Goal: Task Accomplishment & Management: Manage account settings

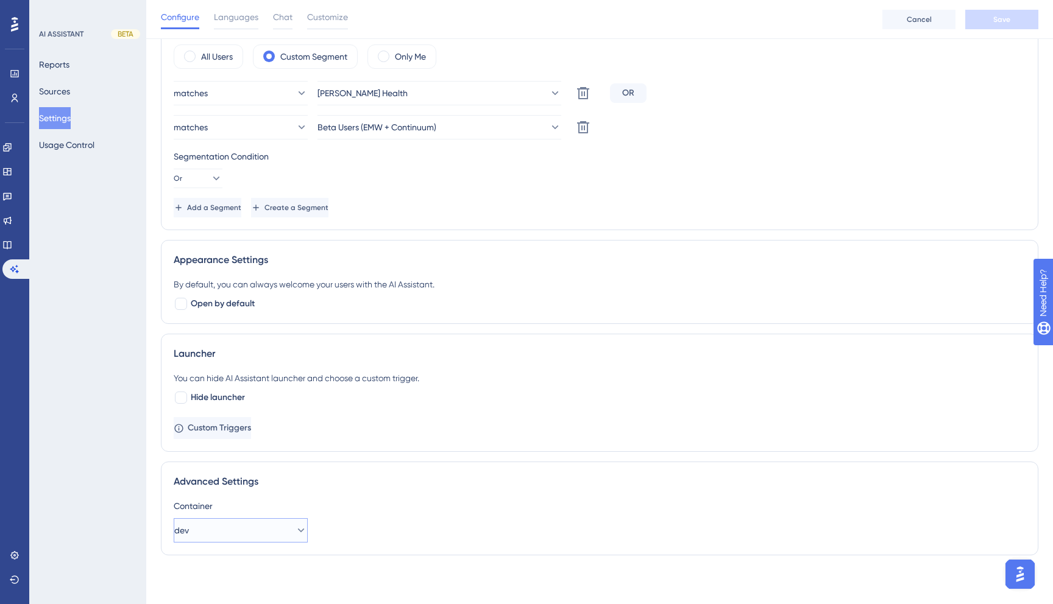
click at [235, 528] on button "dev" at bounding box center [241, 530] width 134 height 24
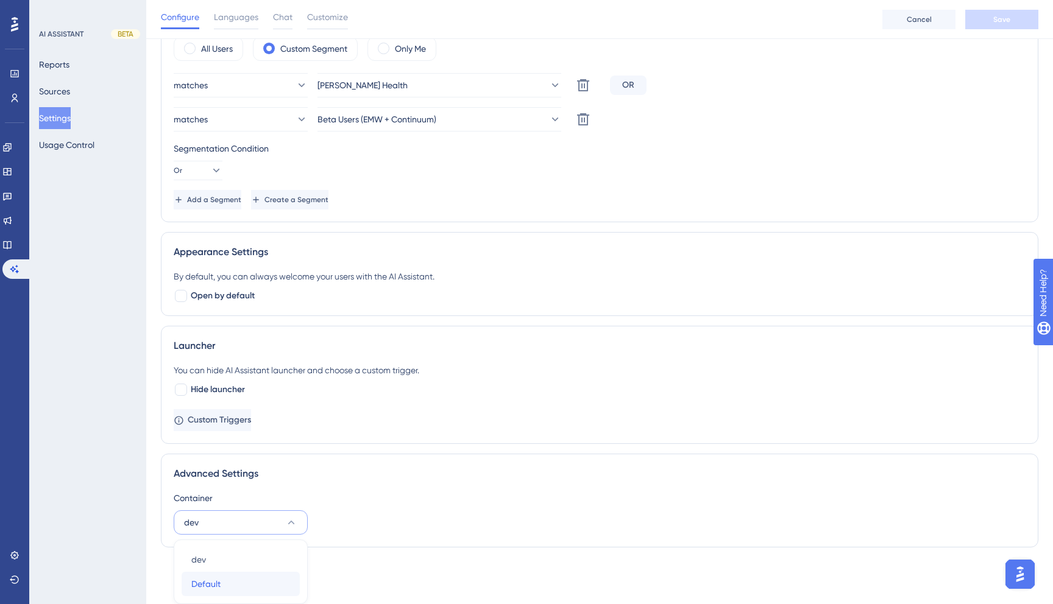
click at [230, 581] on div "Default Default" at bounding box center [240, 584] width 99 height 24
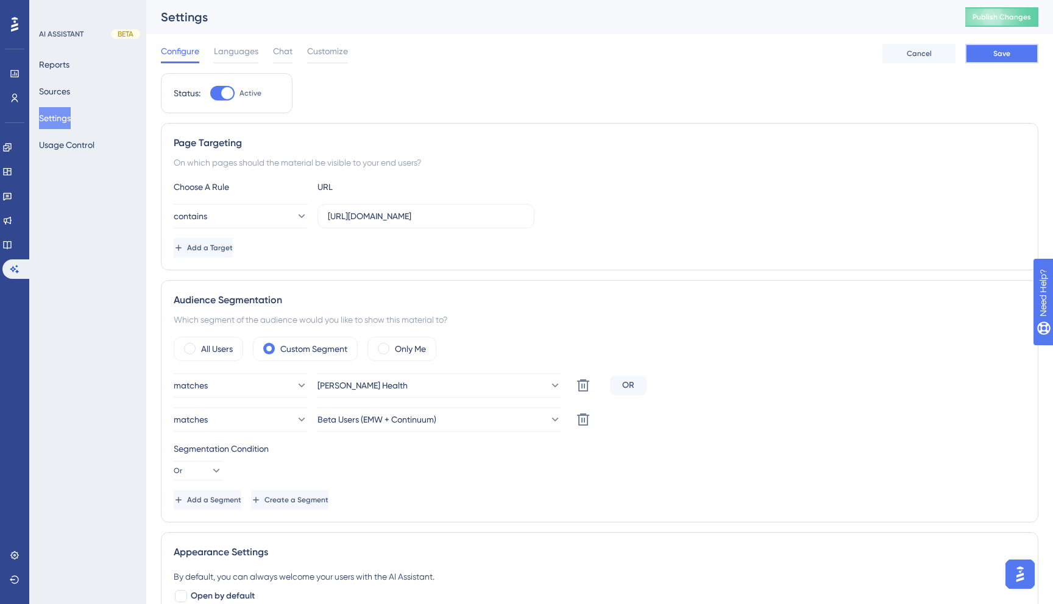
click at [1012, 61] on button "Save" at bounding box center [1001, 53] width 73 height 19
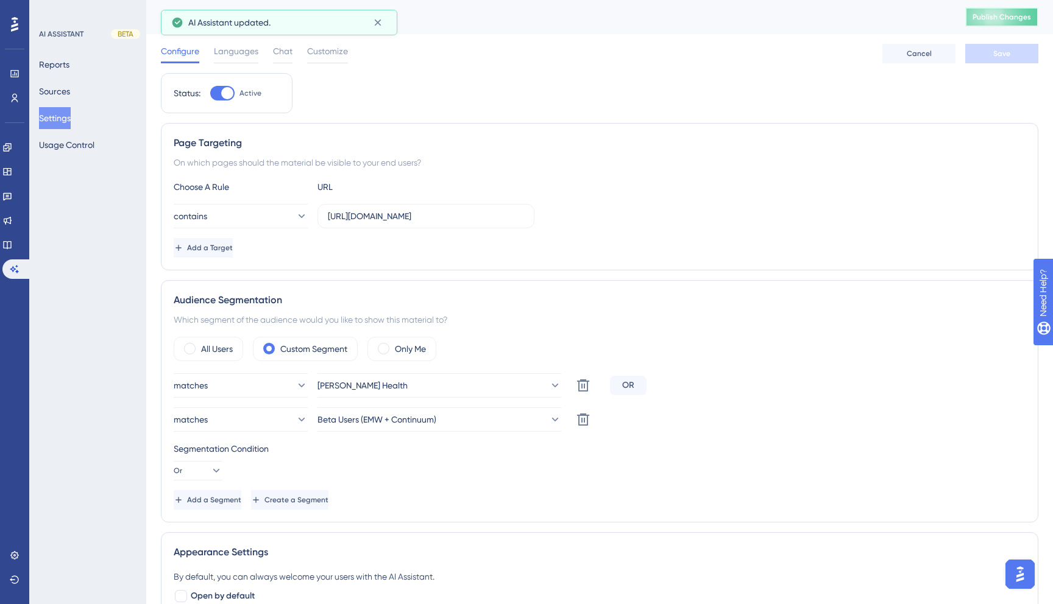
click at [1014, 20] on span "Publish Changes" at bounding box center [1001, 17] width 58 height 10
click at [87, 71] on div "Reports Sources Settings Usage Control" at bounding box center [88, 105] width 99 height 102
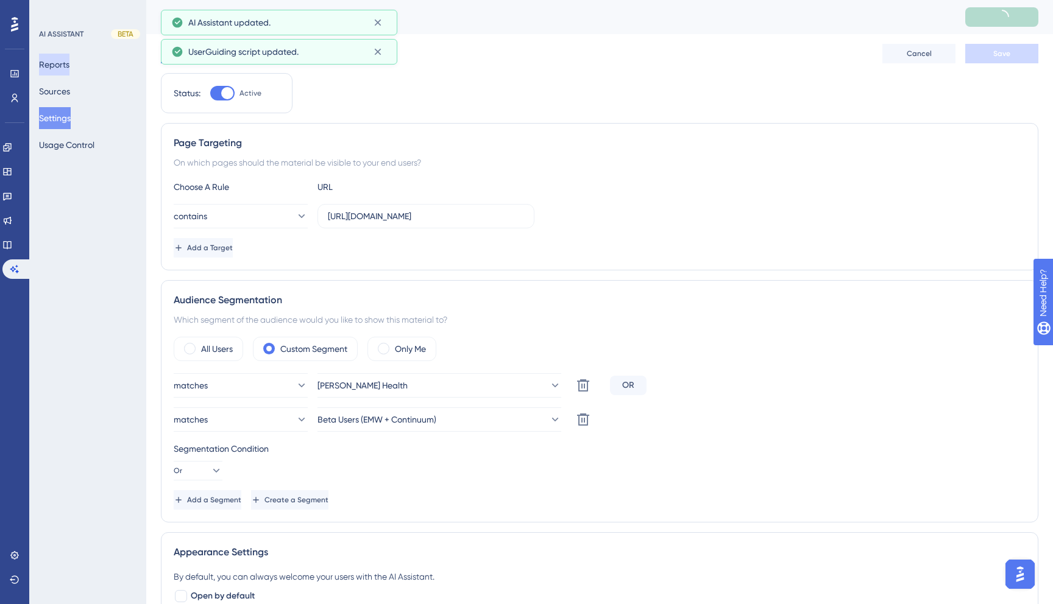
click at [65, 63] on button "Reports" at bounding box center [54, 65] width 30 height 22
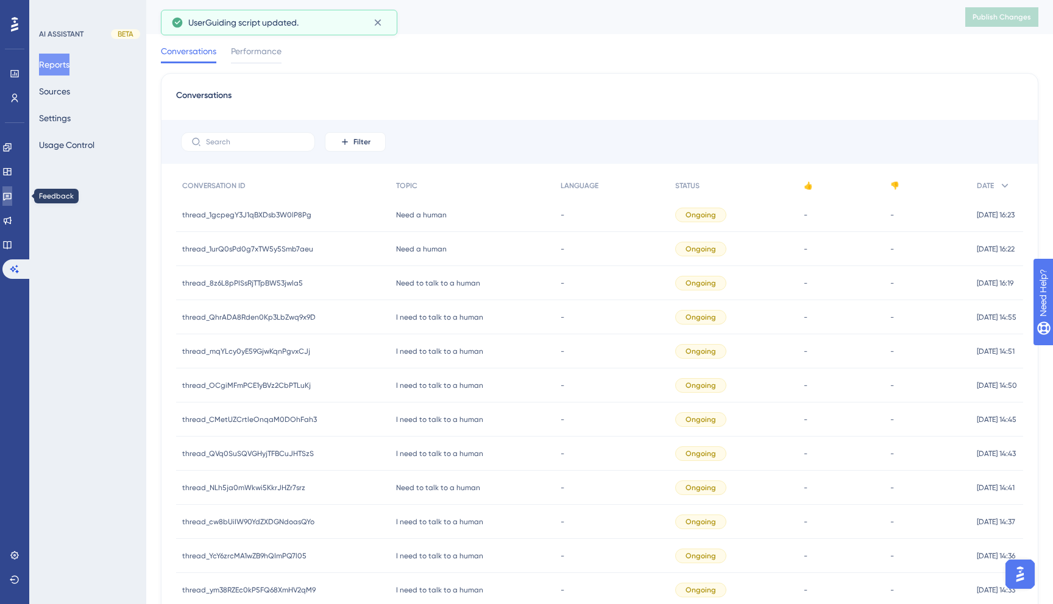
click at [12, 193] on icon at bounding box center [7, 197] width 9 height 8
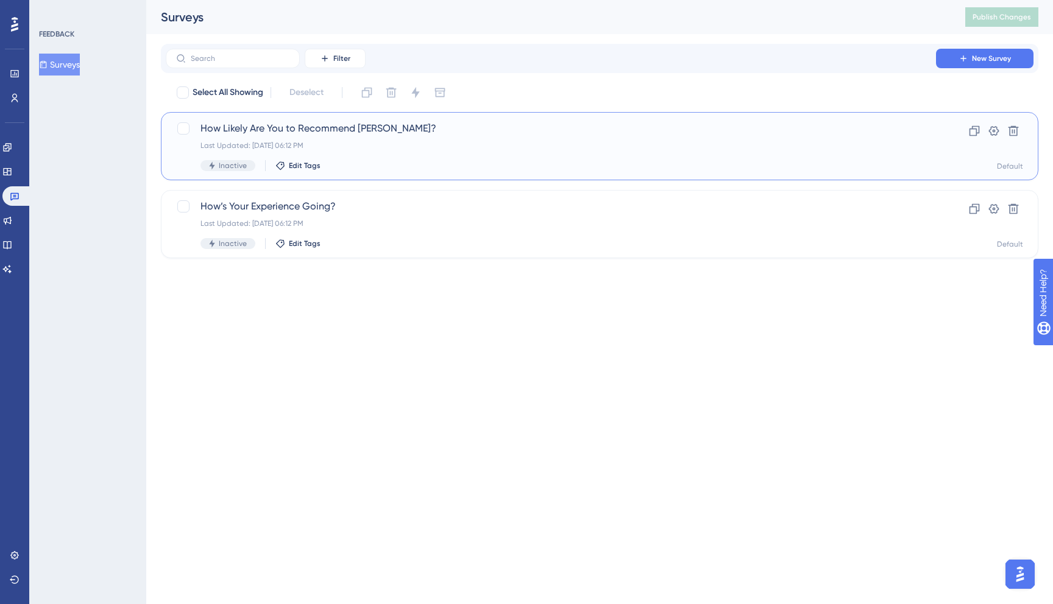
click at [683, 174] on div "How Likely Are You to Recommend [PERSON_NAME]? Last Updated: [DATE] 06:12 PM In…" at bounding box center [599, 146] width 877 height 68
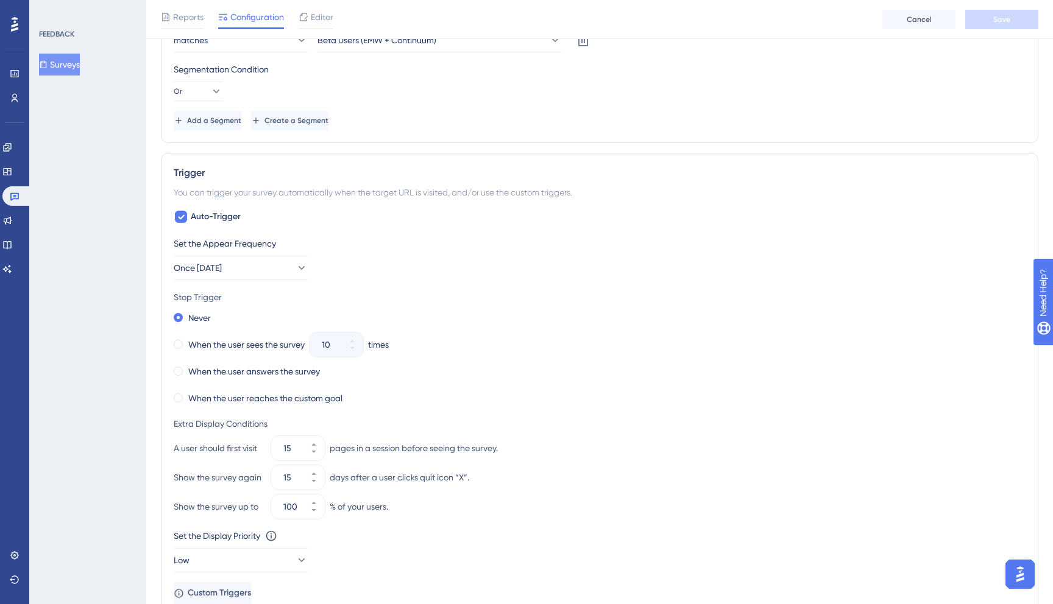
scroll to position [819, 0]
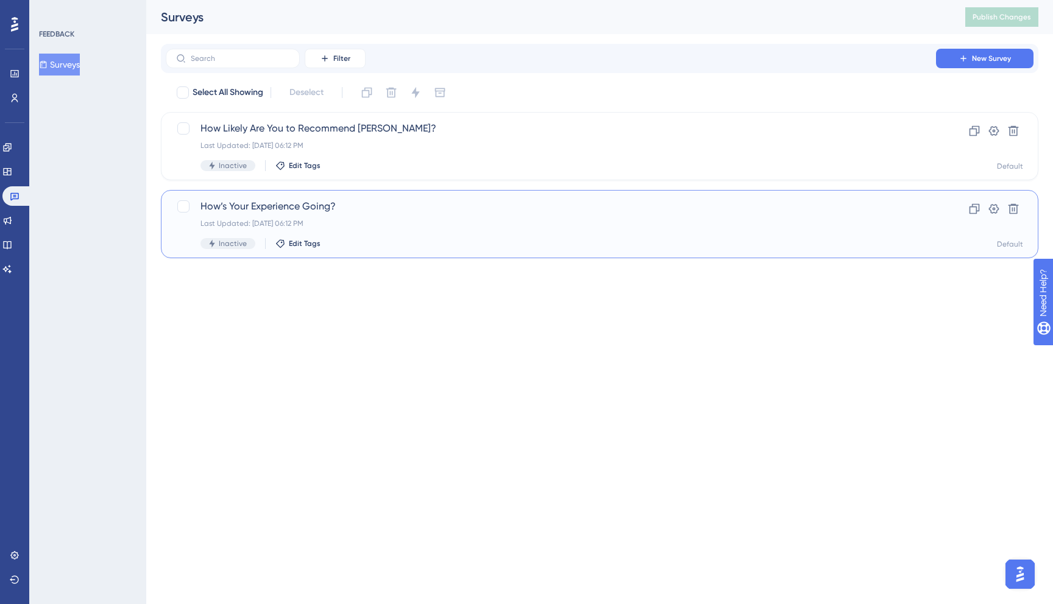
click at [272, 206] on span "How’s Your Experience Going?" at bounding box center [550, 206] width 700 height 15
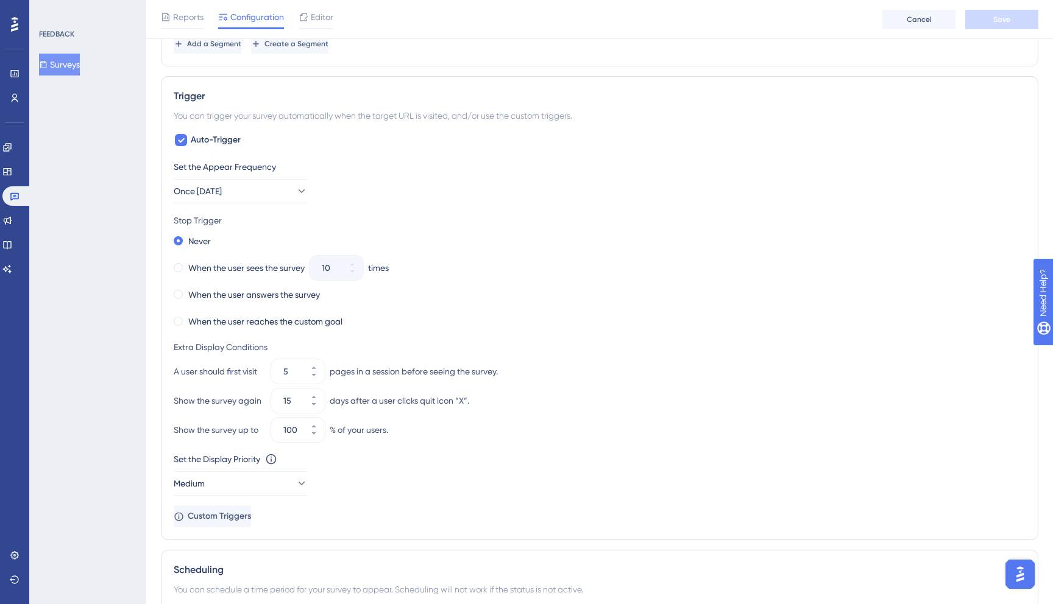
scroll to position [819, 0]
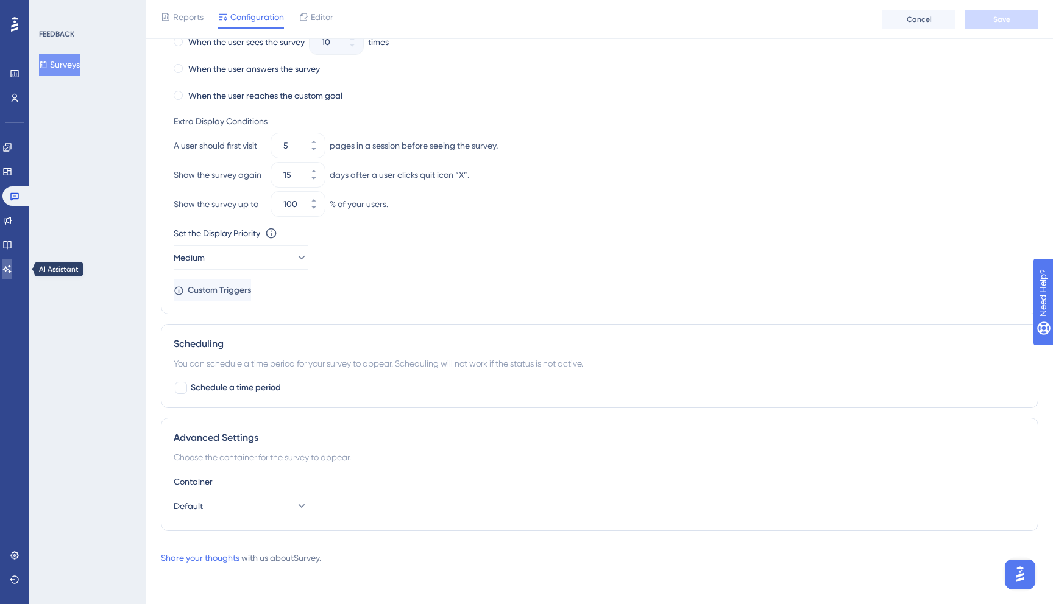
click at [12, 272] on icon at bounding box center [7, 269] width 10 height 10
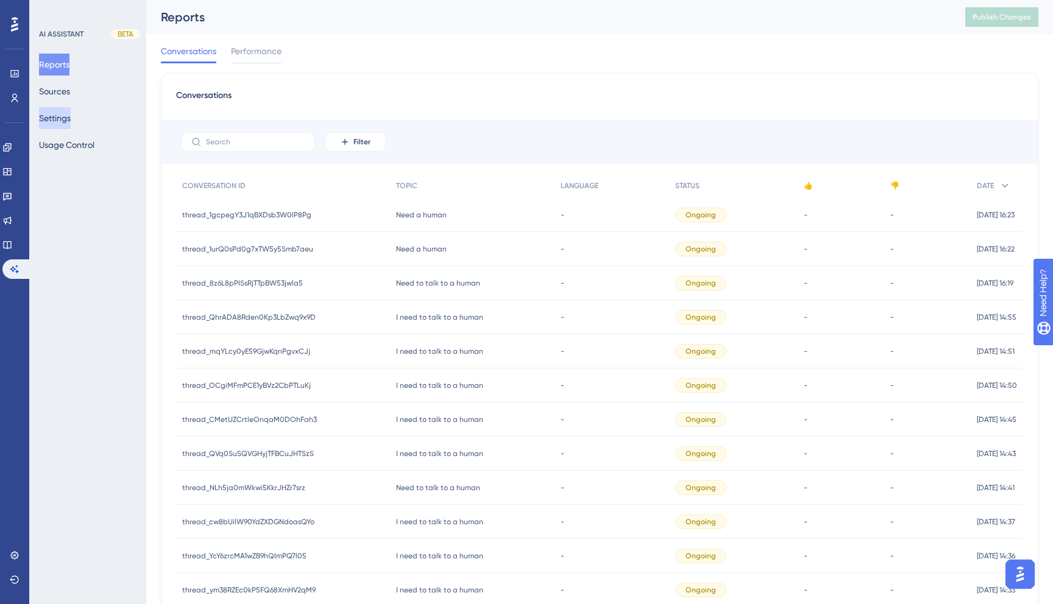
click at [67, 110] on button "Settings" at bounding box center [55, 118] width 32 height 22
